Goal: Connect with others: Establish contact or relationships with other users

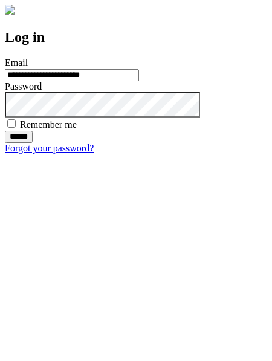
type input "**********"
click at [33, 143] on input "******" at bounding box center [19, 137] width 28 height 12
